Goal: Complete application form: Complete application form

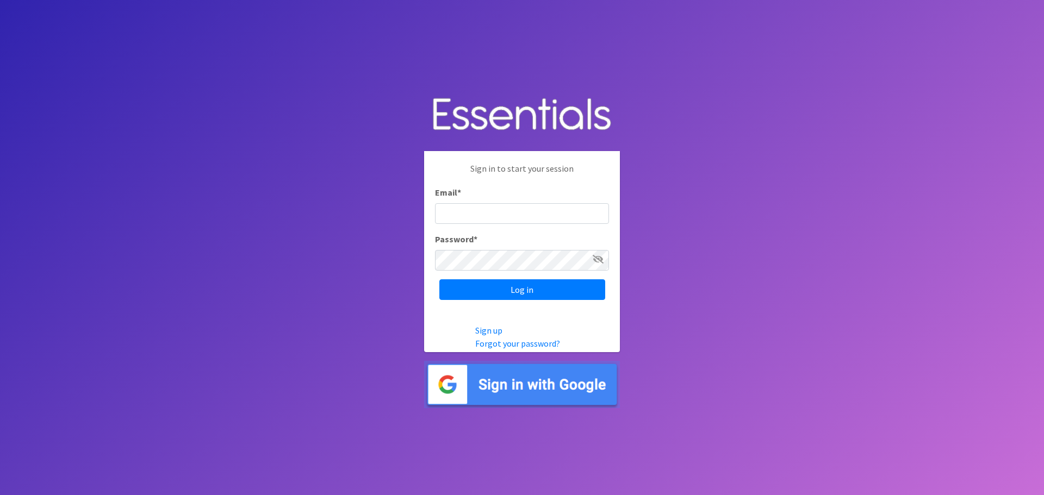
click at [471, 218] on input "Email *" at bounding box center [522, 213] width 174 height 21
type input "[EMAIL_ADDRESS][DOMAIN_NAME]"
click at [439, 279] on input "Log in" at bounding box center [522, 289] width 166 height 21
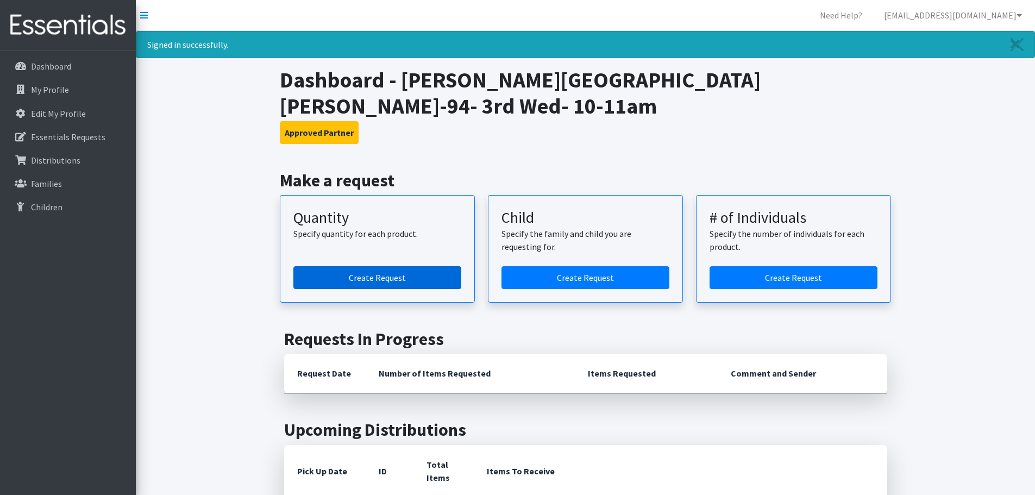
click at [414, 266] on link "Create Request" at bounding box center [377, 277] width 168 height 23
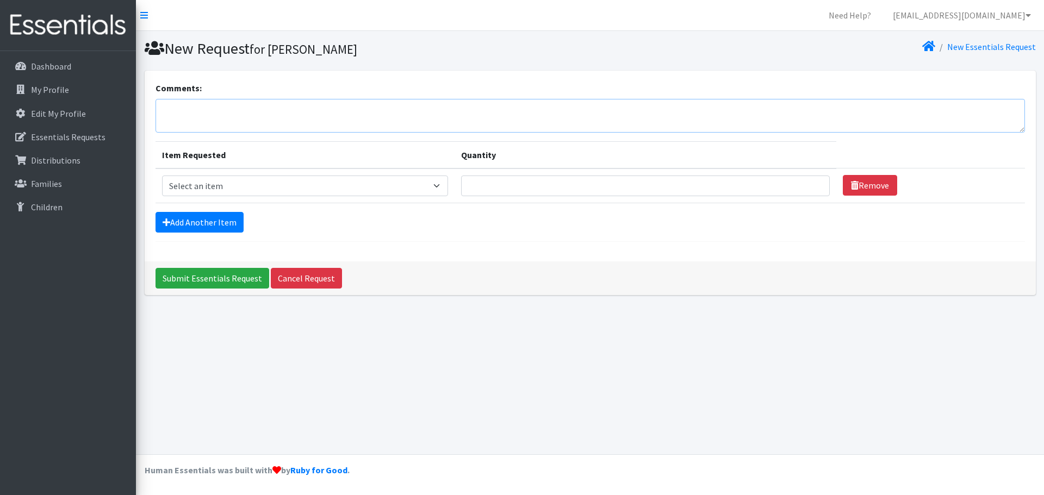
click at [207, 107] on textarea "Comments:" at bounding box center [589, 116] width 869 height 34
type textarea "For [DATE]"
click at [443, 185] on select "Select an item Kids (Newborn) Kids (Size 1) Kids (Size 2) Kids (Size 3) Kids (S…" at bounding box center [305, 186] width 286 height 21
select select "3401"
click at [162, 176] on select "Select an item Kids (Newborn) Kids (Size 1) Kids (Size 2) Kids (Size 3) Kids (S…" at bounding box center [305, 186] width 286 height 21
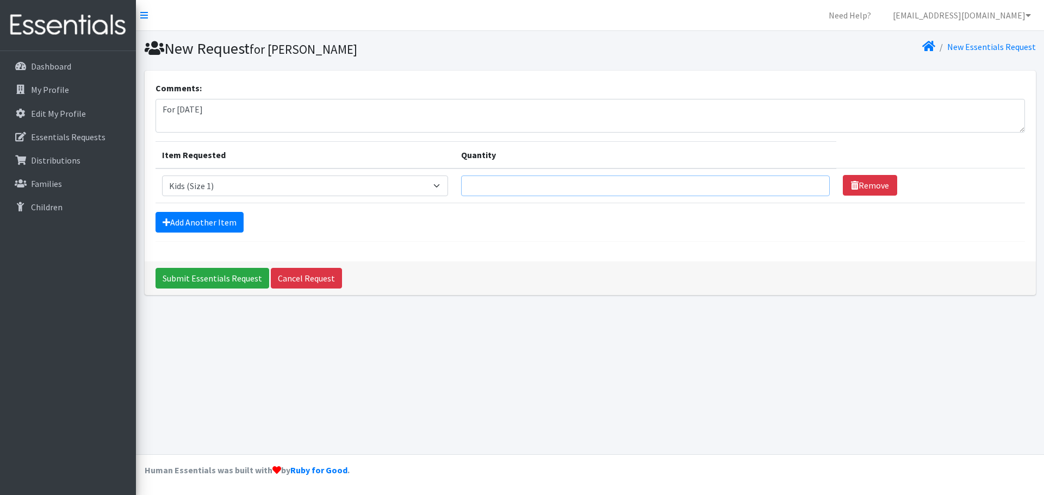
click at [495, 187] on input "Quantity" at bounding box center [645, 186] width 368 height 21
type input "10"
click at [205, 221] on link "Add Another Item" at bounding box center [199, 222] width 88 height 21
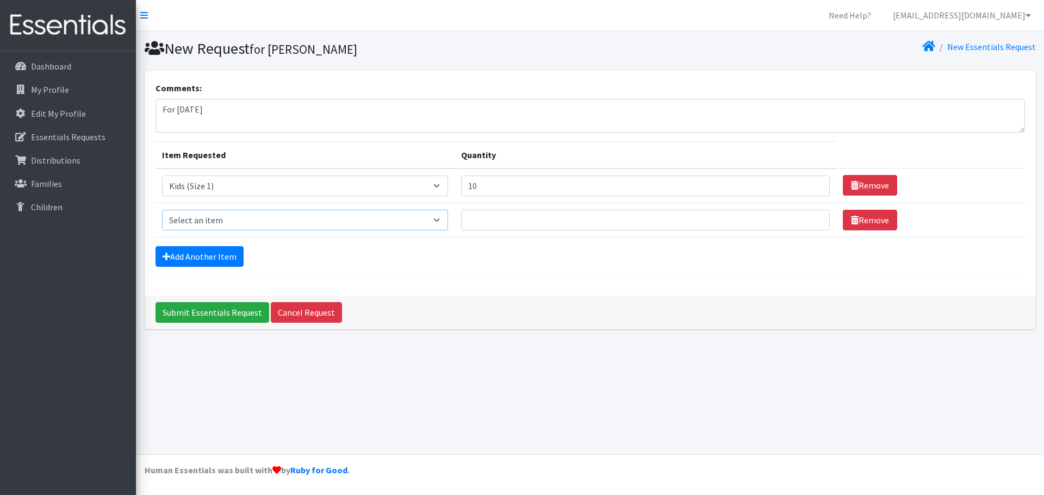
click at [445, 218] on select "Select an item Kids (Newborn) Kids (Size 1) Kids (Size 2) Kids (Size 3) Kids (S…" at bounding box center [305, 220] width 286 height 21
select select "3420"
click at [162, 210] on select "Select an item Kids (Newborn) Kids (Size 1) Kids (Size 2) Kids (Size 3) Kids (S…" at bounding box center [305, 220] width 286 height 21
click at [499, 221] on input "Quantity" at bounding box center [645, 220] width 368 height 21
type input "10"
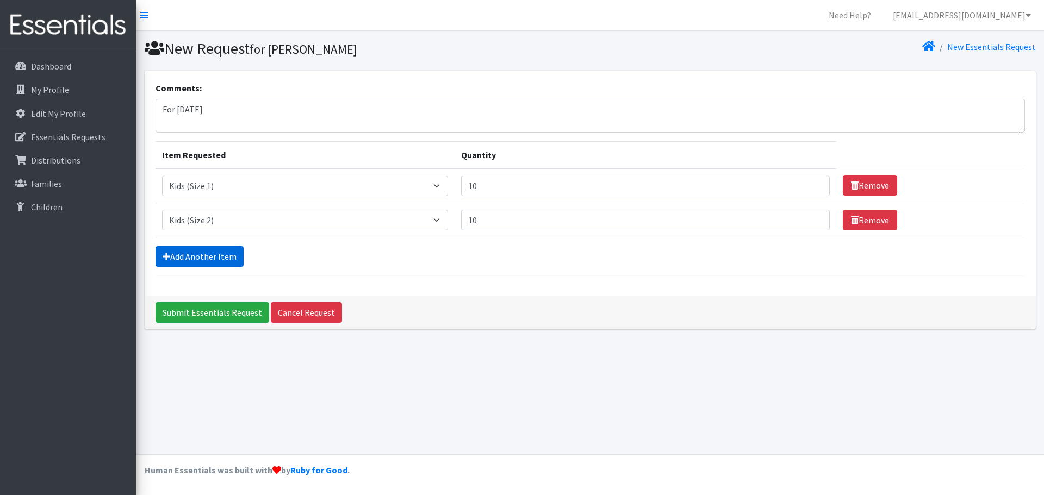
click at [232, 254] on link "Add Another Item" at bounding box center [199, 256] width 88 height 21
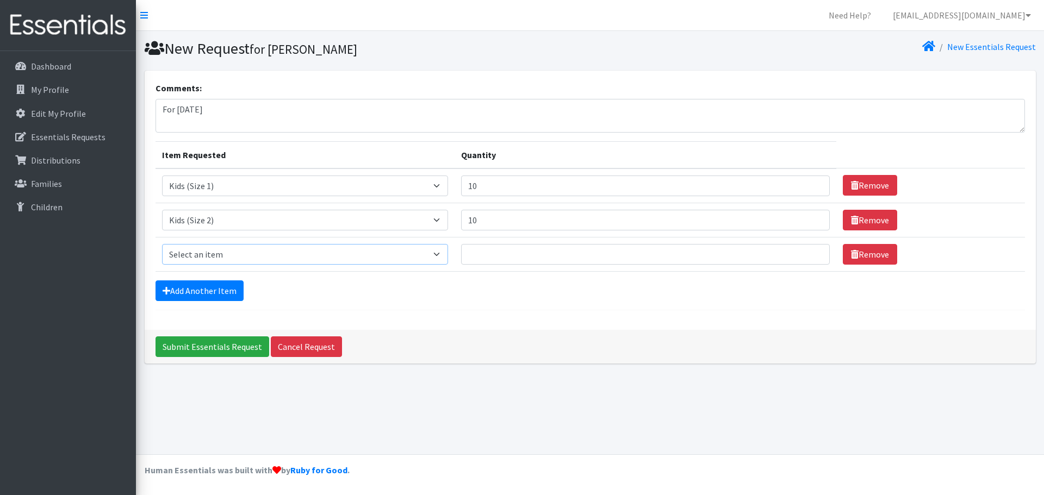
click at [318, 260] on select "Select an item Kids (Newborn) Kids (Size 1) Kids (Size 2) Kids (Size 3) Kids (S…" at bounding box center [305, 254] width 286 height 21
select select "3393"
click at [162, 244] on select "Select an item Kids (Newborn) Kids (Size 1) Kids (Size 2) Kids (Size 3) Kids (S…" at bounding box center [305, 254] width 286 height 21
click at [480, 259] on input "Quantity" at bounding box center [645, 254] width 368 height 21
type input "10"
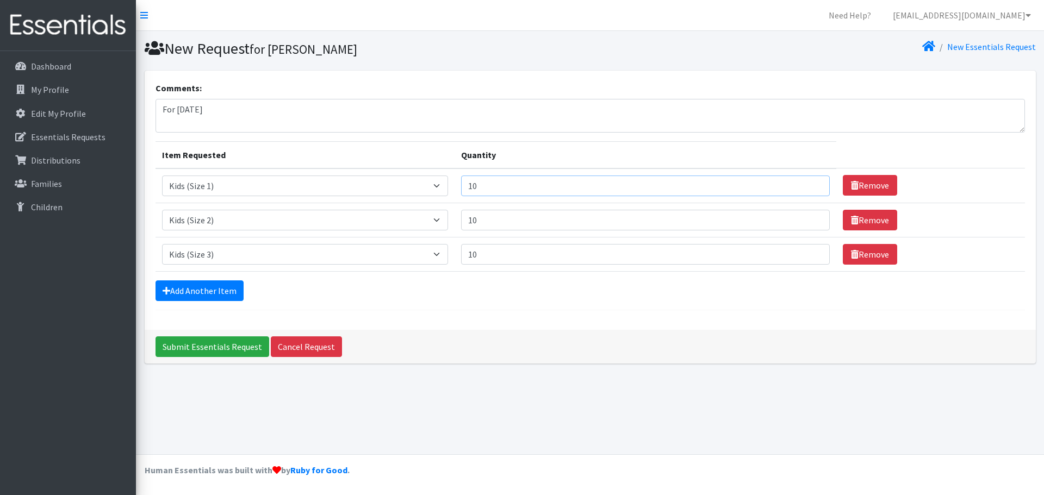
click at [481, 187] on input "10" at bounding box center [645, 186] width 368 height 21
type input "1"
type input "20"
click at [480, 222] on input "10" at bounding box center [645, 220] width 368 height 21
type input "15"
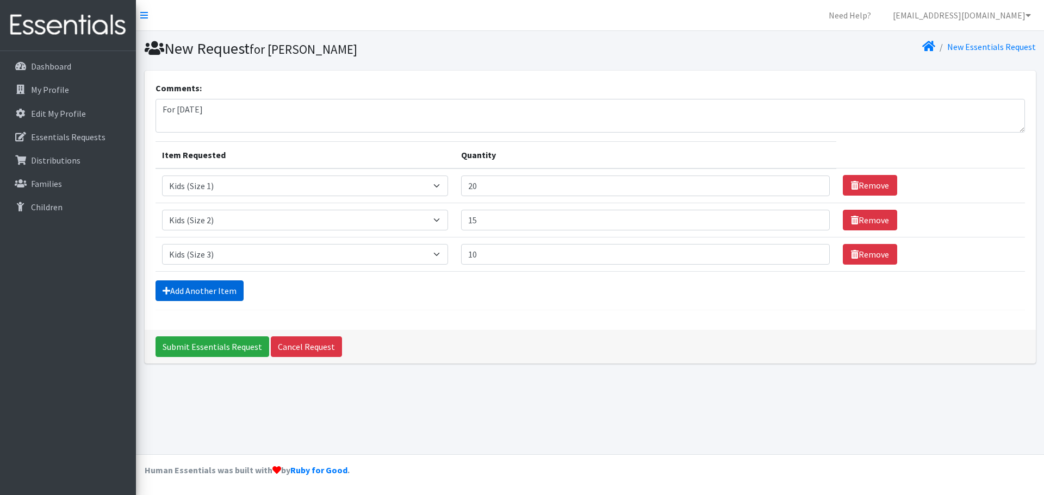
click at [190, 289] on link "Add Another Item" at bounding box center [199, 290] width 88 height 21
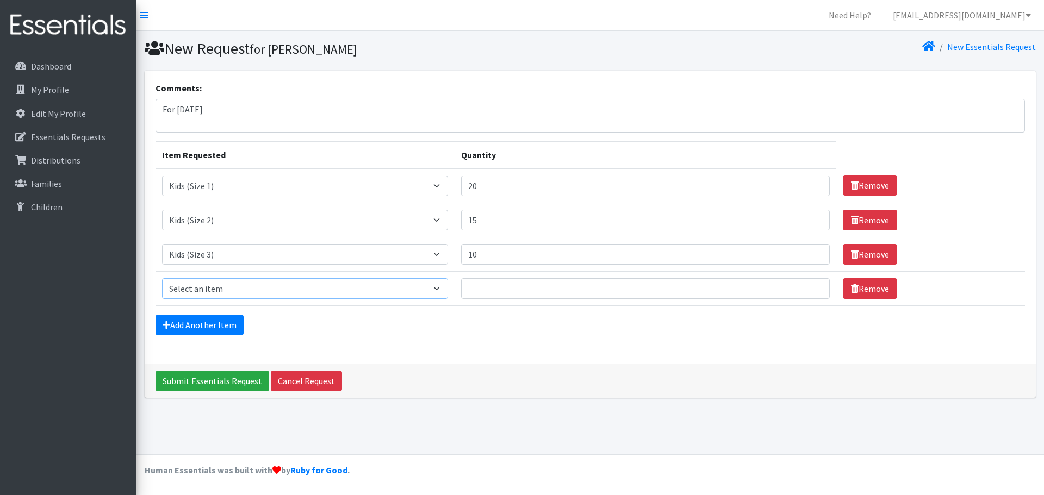
click at [229, 285] on select "Select an item Kids (Newborn) Kids (Size 1) Kids (Size 2) Kids (Size 3) Kids (S…" at bounding box center [305, 288] width 286 height 21
select select "3394"
click at [162, 278] on select "Select an item Kids (Newborn) Kids (Size 1) Kids (Size 2) Kids (Size 3) Kids (S…" at bounding box center [305, 288] width 286 height 21
click at [483, 287] on input "Quantity" at bounding box center [645, 288] width 368 height 21
type input "10"
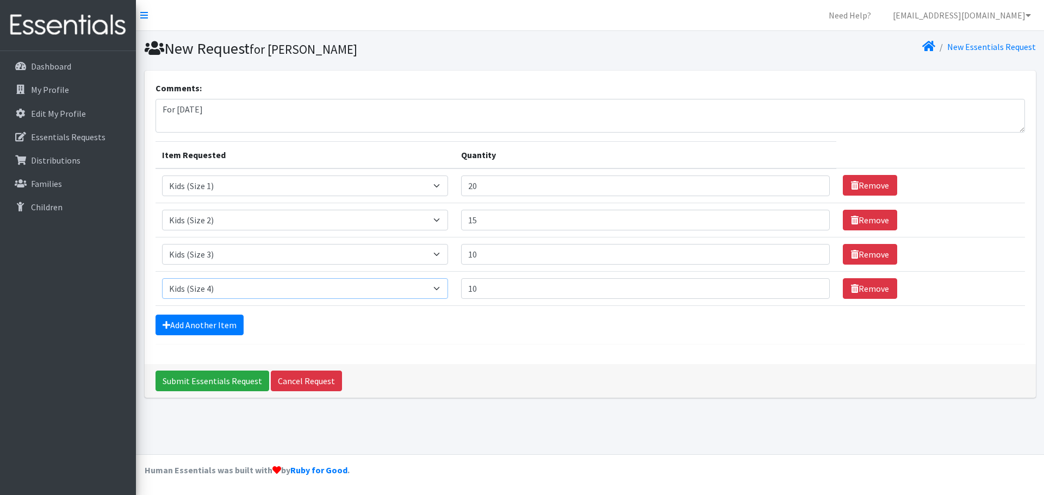
click at [441, 290] on select "Select an item Kids (Newborn) Kids (Size 1) Kids (Size 2) Kids (Size 3) Kids (S…" at bounding box center [305, 288] width 286 height 21
click at [162, 278] on select "Select an item Kids (Newborn) Kids (Size 1) Kids (Size 2) Kids (Size 3) Kids (S…" at bounding box center [305, 288] width 286 height 21
click at [439, 289] on select "Select an item Kids (Newborn) Kids (Size 1) Kids (Size 2) Kids (Size 3) Kids (S…" at bounding box center [305, 288] width 286 height 21
select select "3394"
click at [162, 278] on select "Select an item Kids (Newborn) Kids (Size 1) Kids (Size 2) Kids (Size 3) Kids (S…" at bounding box center [305, 288] width 286 height 21
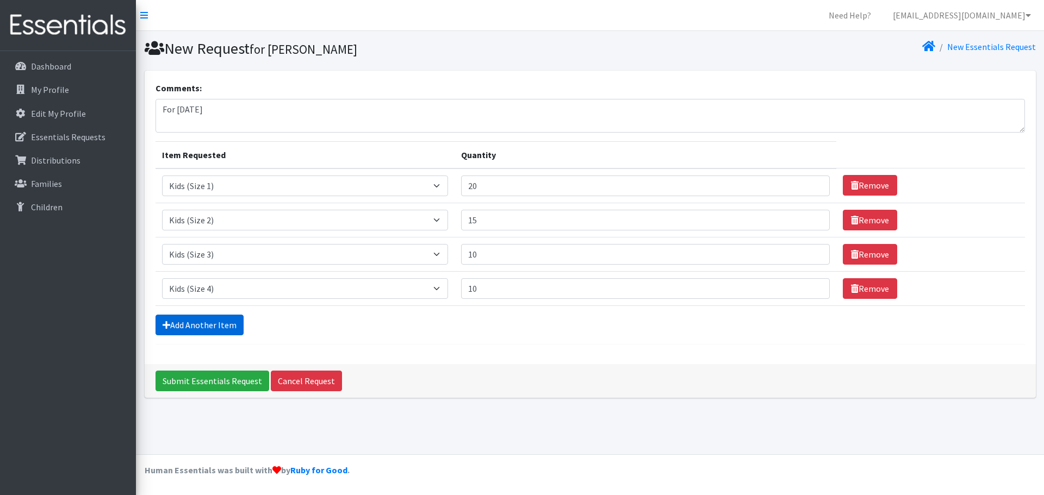
click at [230, 330] on link "Add Another Item" at bounding box center [199, 325] width 88 height 21
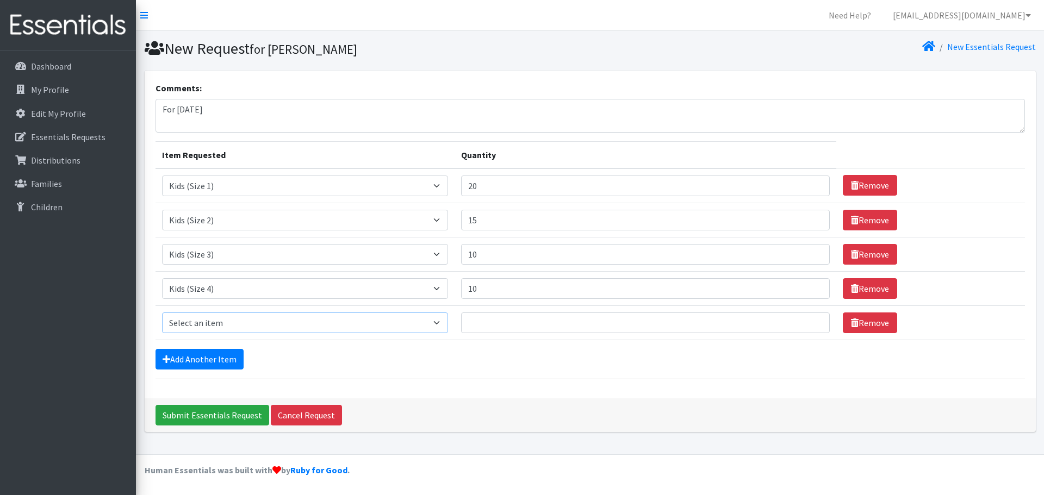
click at [442, 326] on select "Select an item Kids (Newborn) Kids (Size 1) Kids (Size 2) Kids (Size 3) Kids (S…" at bounding box center [305, 323] width 286 height 21
select select "3407"
click at [162, 313] on select "Select an item Kids (Newborn) Kids (Size 1) Kids (Size 2) Kids (Size 3) Kids (S…" at bounding box center [305, 323] width 286 height 21
click at [480, 323] on input "Quantity" at bounding box center [645, 323] width 368 height 21
type input "10"
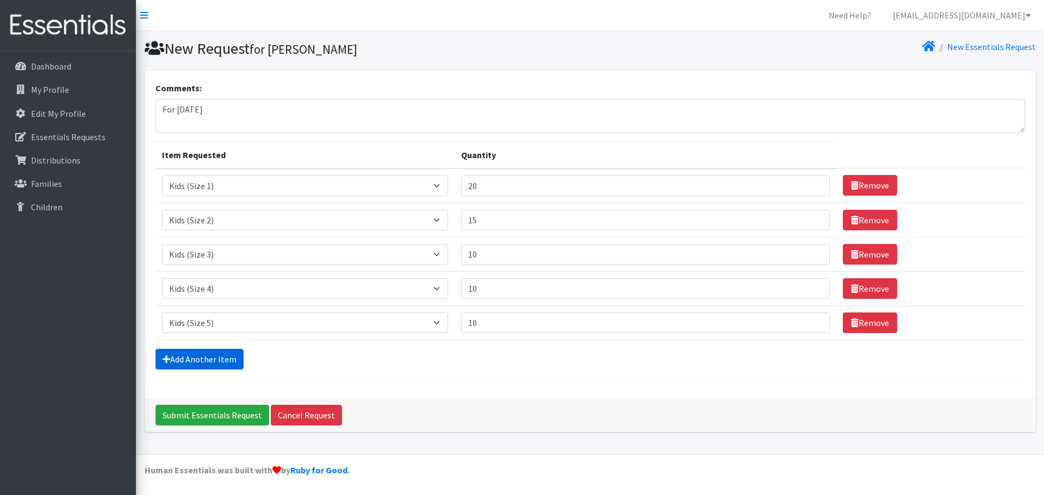
click at [219, 359] on link "Add Another Item" at bounding box center [199, 359] width 88 height 21
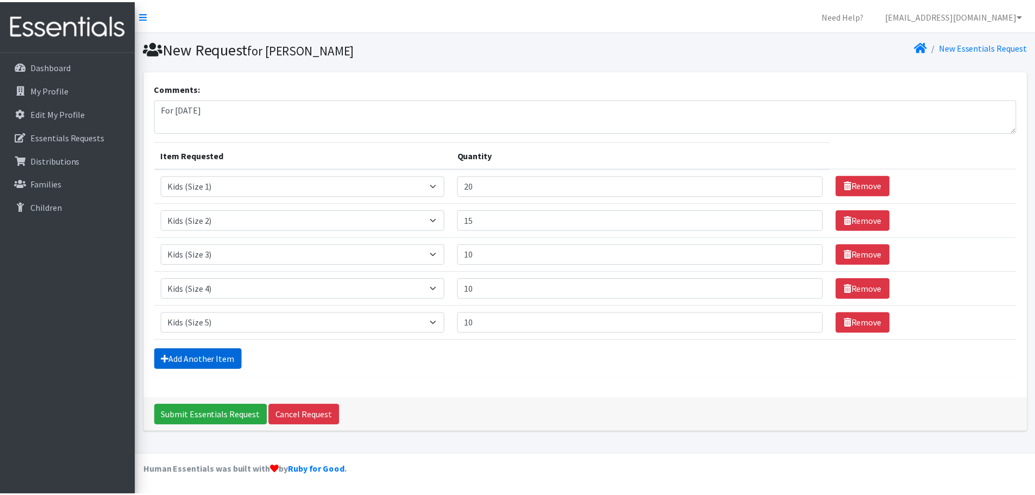
scroll to position [21, 0]
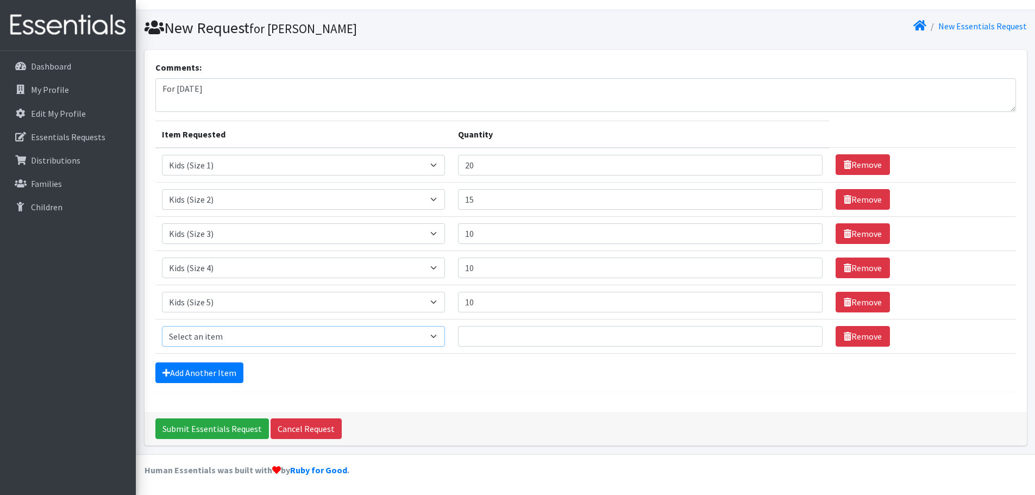
click at [438, 339] on select "Select an item Kids (Newborn) Kids (Size 1) Kids (Size 2) Kids (Size 3) Kids (S…" at bounding box center [304, 336] width 284 height 21
select select "3419"
click at [162, 326] on select "Select an item Kids (Newborn) Kids (Size 1) Kids (Size 2) Kids (Size 3) Kids (S…" at bounding box center [304, 336] width 284 height 21
click at [478, 335] on input "Quantity" at bounding box center [640, 336] width 365 height 21
type input "10"
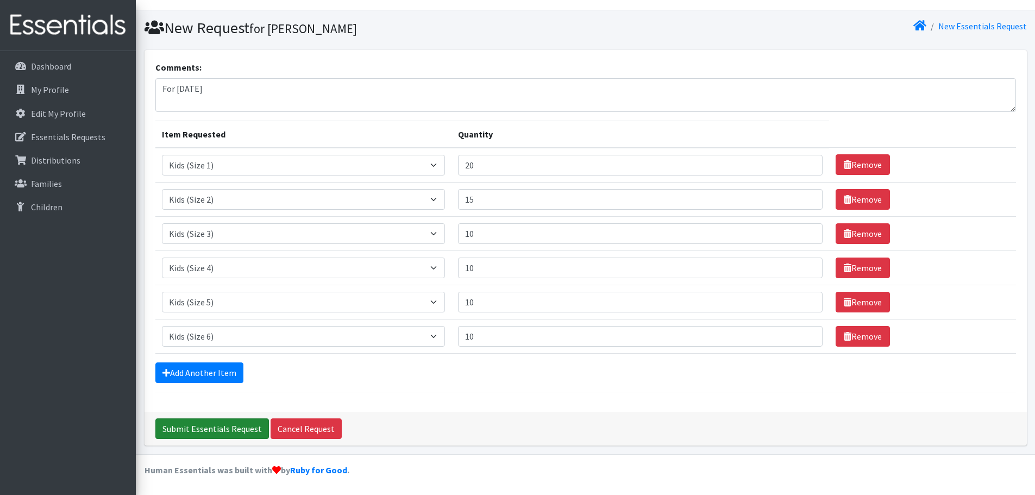
click at [226, 428] on input "Submit Essentials Request" at bounding box center [212, 428] width 114 height 21
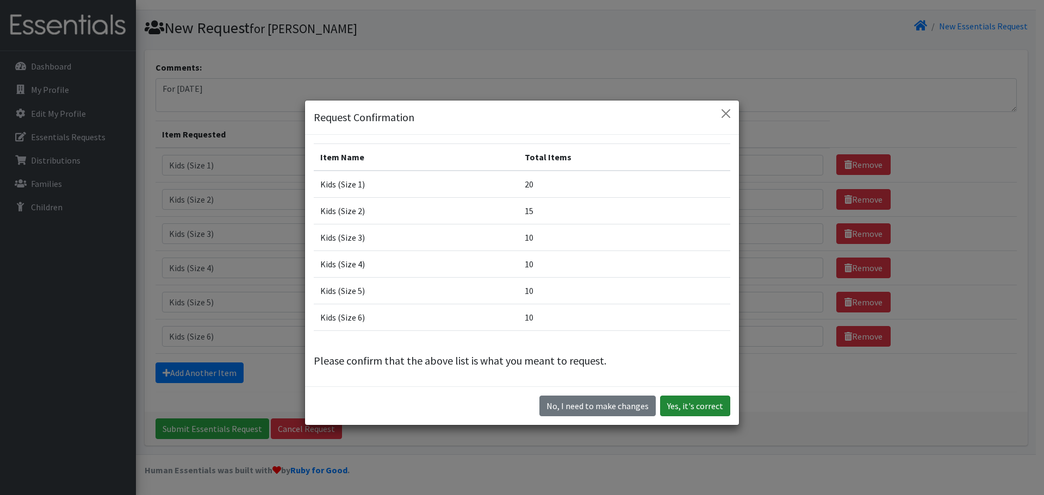
click at [683, 401] on button "Yes, it's correct" at bounding box center [695, 406] width 70 height 21
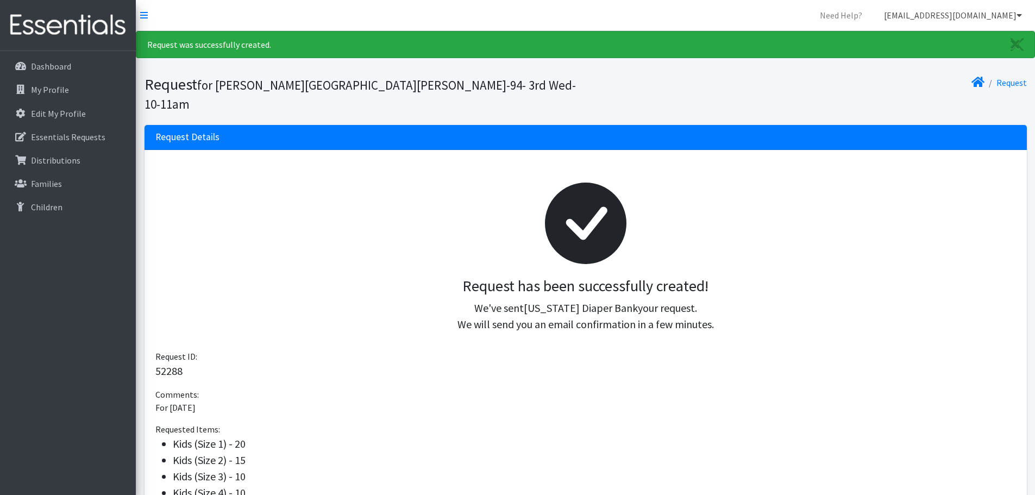
click at [1017, 15] on icon at bounding box center [1019, 15] width 5 height 9
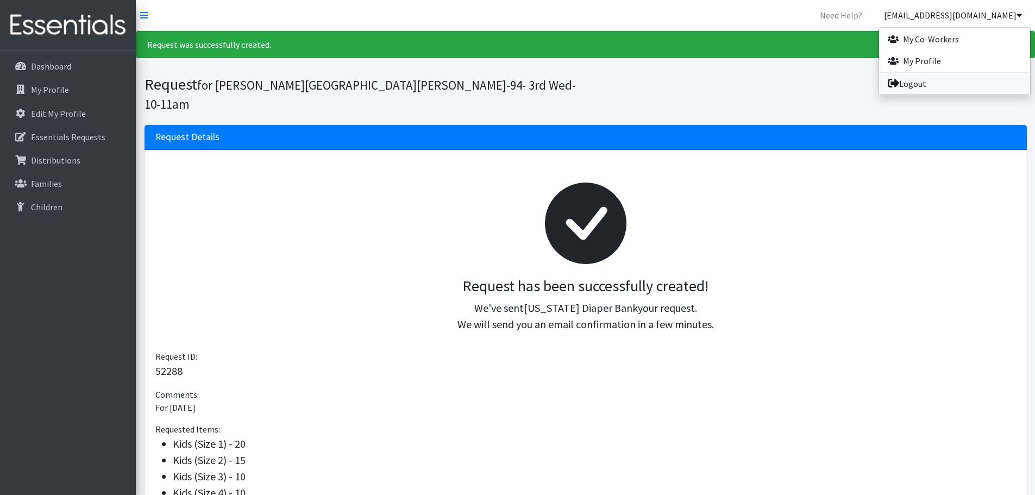
click at [922, 82] on link "Logout" at bounding box center [954, 84] width 151 height 22
